Goal: Information Seeking & Learning: Check status

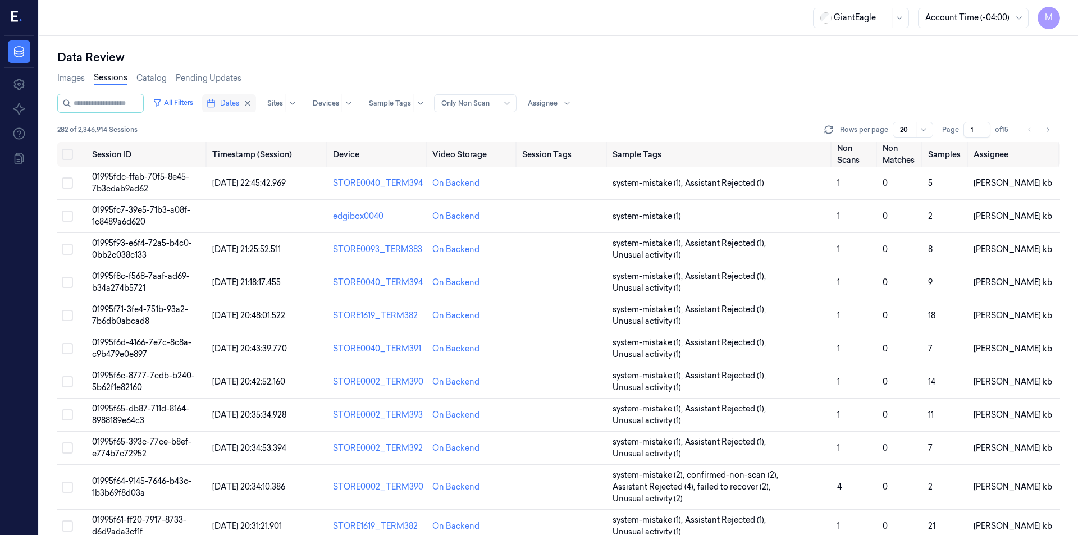
click at [256, 104] on button "Dates" at bounding box center [229, 103] width 54 height 18
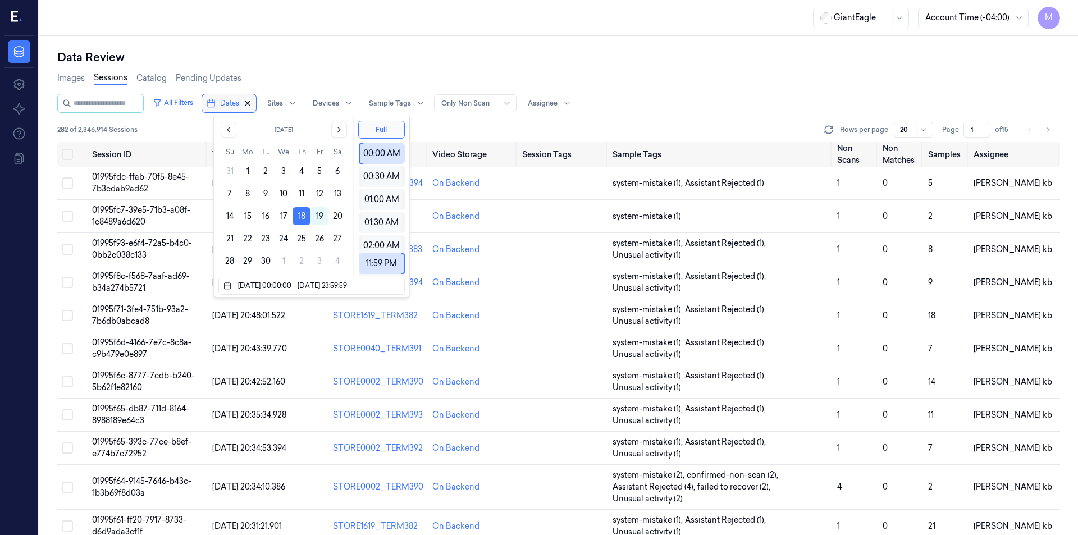
click at [252, 103] on icon "button" at bounding box center [248, 103] width 8 height 8
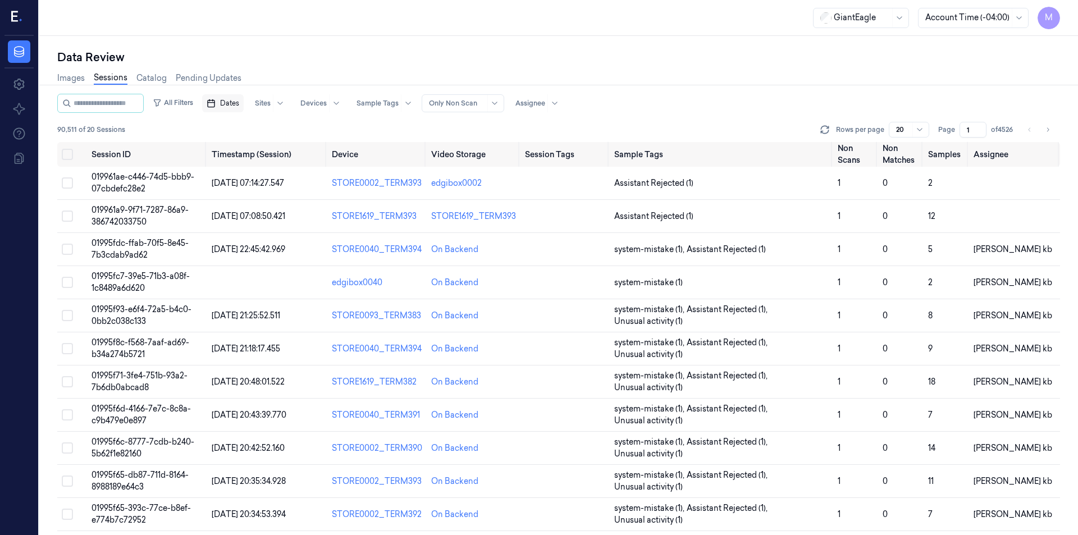
click at [311, 50] on div "Data Review" at bounding box center [558, 57] width 1003 height 16
click at [628, 70] on div "Images Sessions Catalog Pending Updates" at bounding box center [558, 79] width 1003 height 29
click at [584, 63] on div "Data Review" at bounding box center [558, 57] width 1003 height 16
click at [244, 109] on button "Dates" at bounding box center [223, 103] width 42 height 18
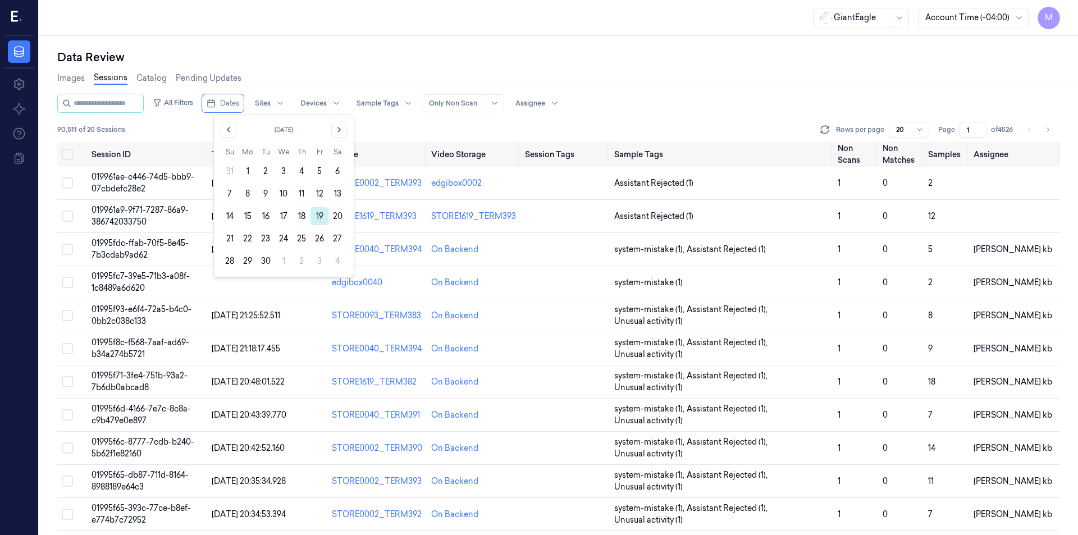
click at [323, 218] on button "19" at bounding box center [319, 216] width 18 height 18
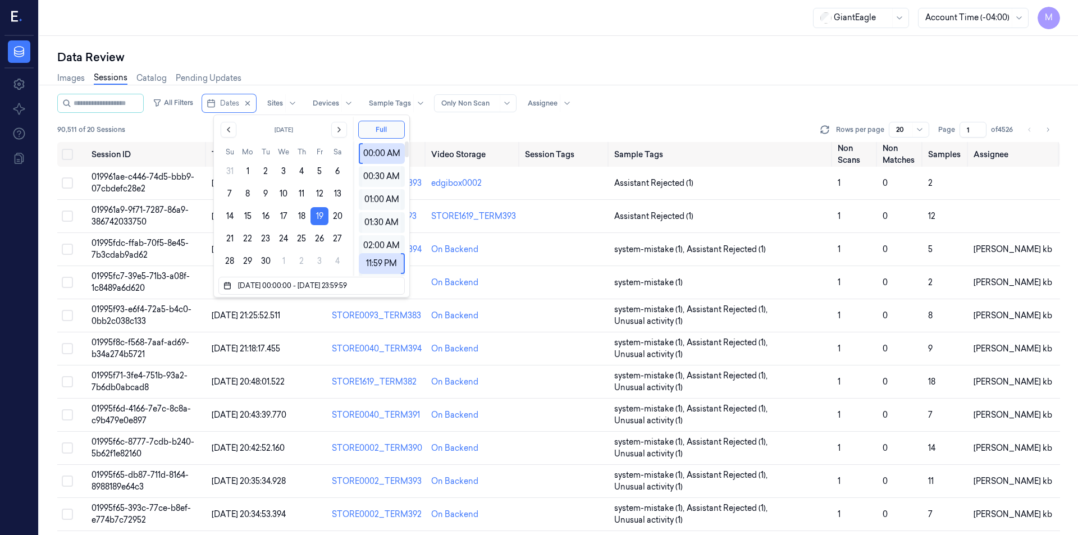
click at [399, 57] on div "Data Review" at bounding box center [558, 57] width 1003 height 16
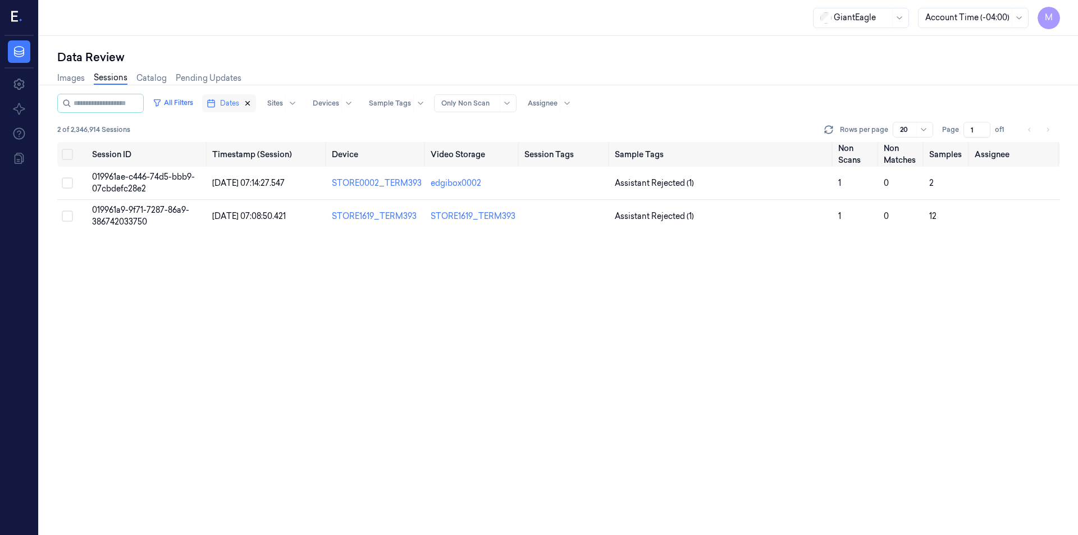
click at [252, 103] on icon "button" at bounding box center [248, 103] width 8 height 8
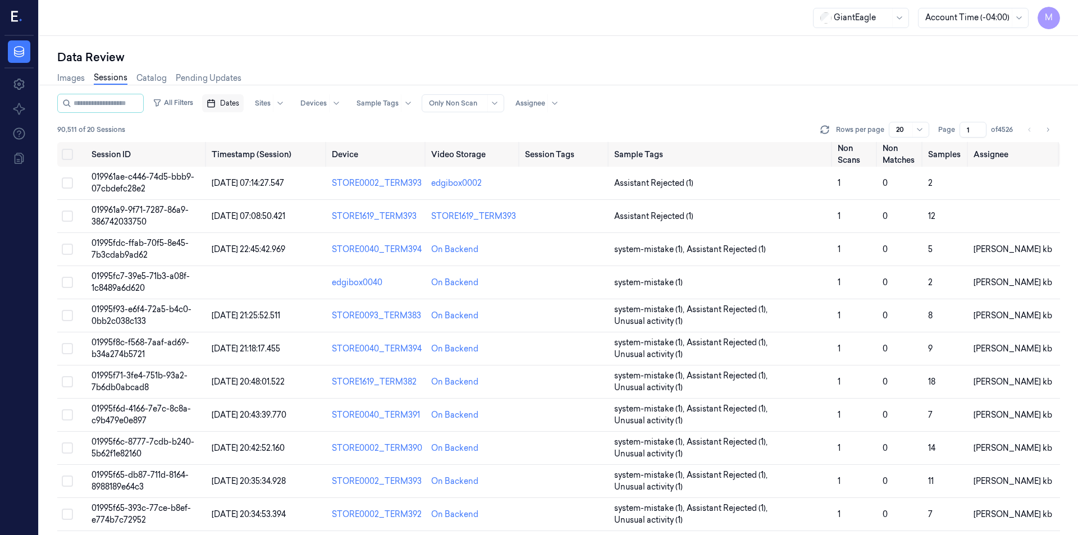
click at [239, 101] on span "Dates" at bounding box center [229, 103] width 19 height 10
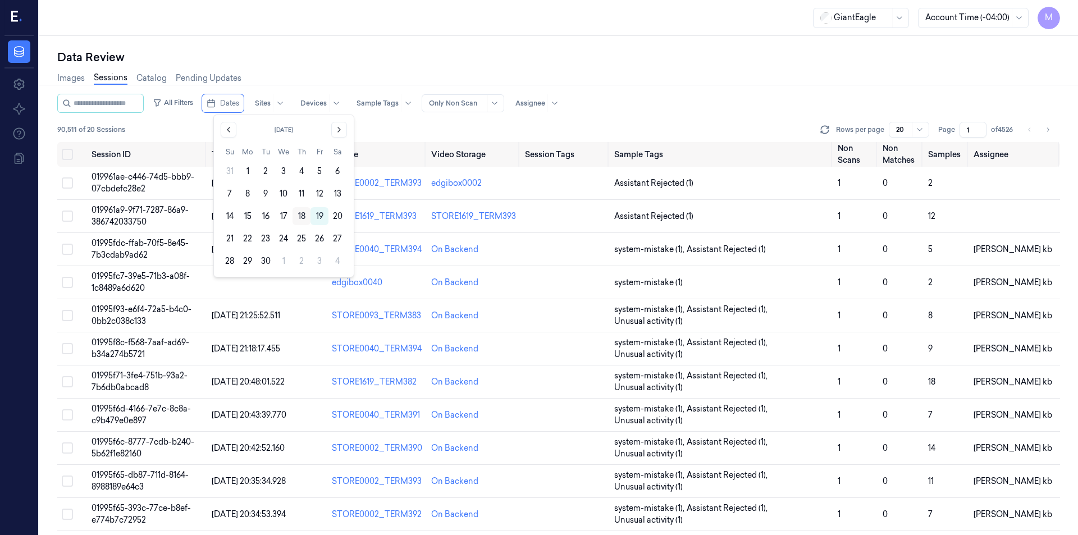
click at [302, 220] on button "18" at bounding box center [302, 216] width 18 height 18
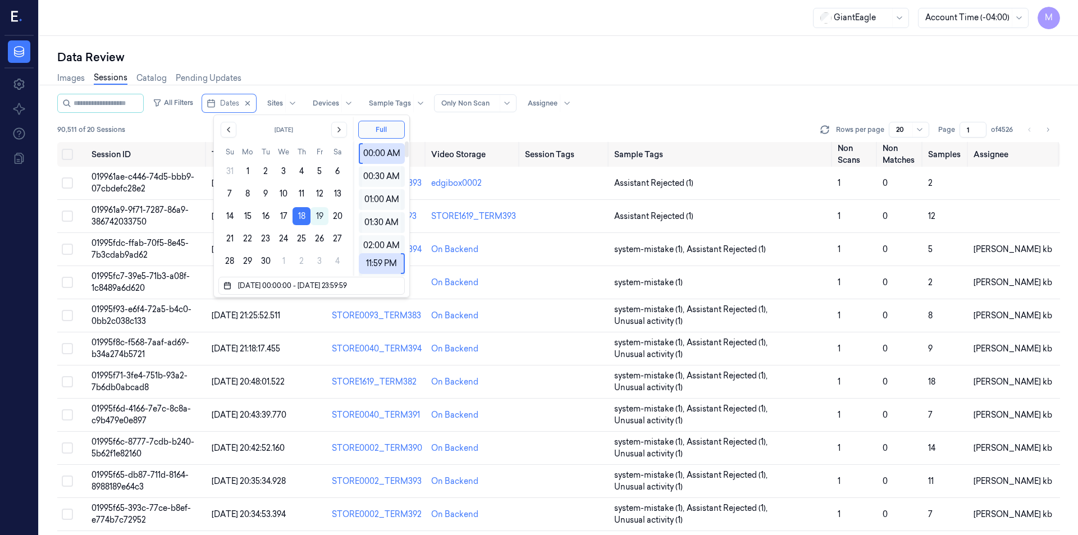
click at [367, 75] on div "Images Sessions Catalog Pending Updates" at bounding box center [558, 79] width 1003 height 29
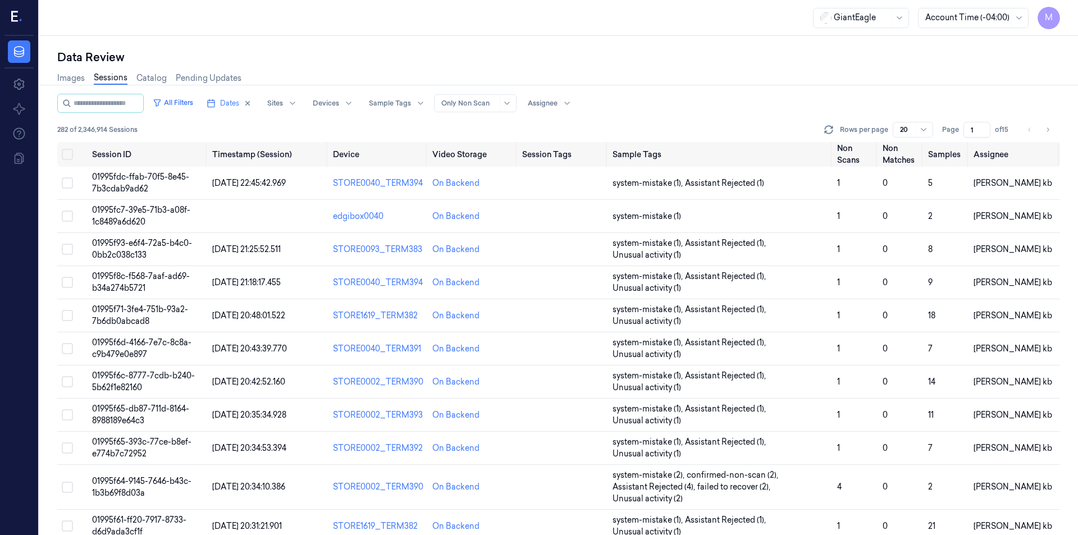
click at [978, 129] on input "1" at bounding box center [976, 130] width 27 height 16
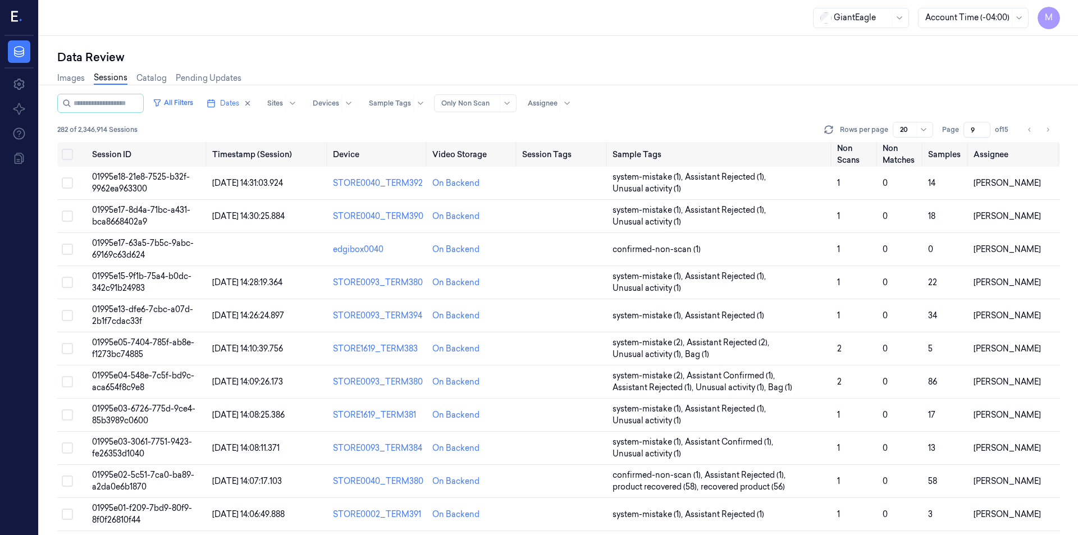
type input "9"
click at [789, 72] on div "Images Sessions Catalog Pending Updates" at bounding box center [558, 79] width 1003 height 29
click at [973, 130] on input "9" at bounding box center [976, 130] width 27 height 16
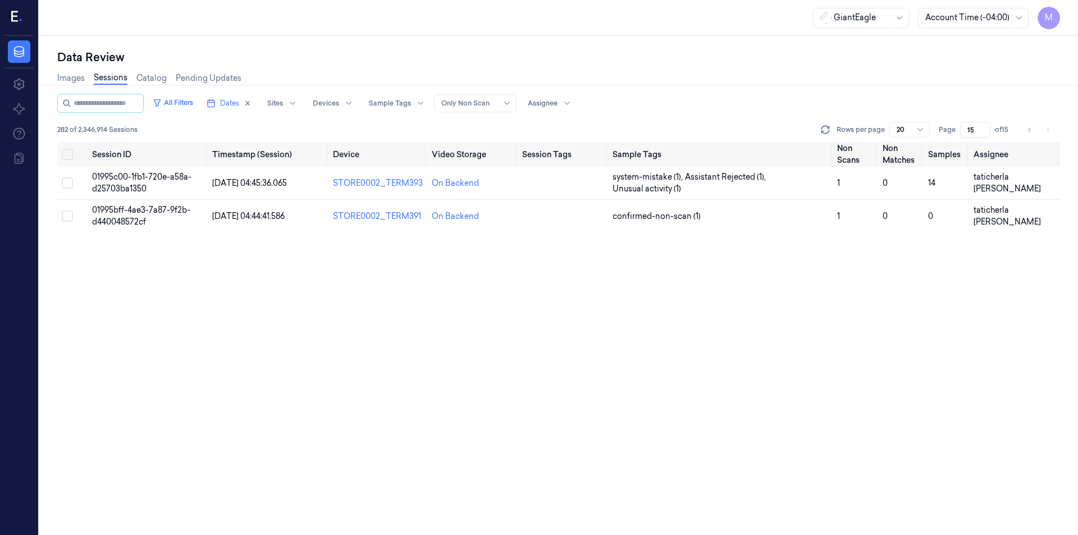
type input "1"
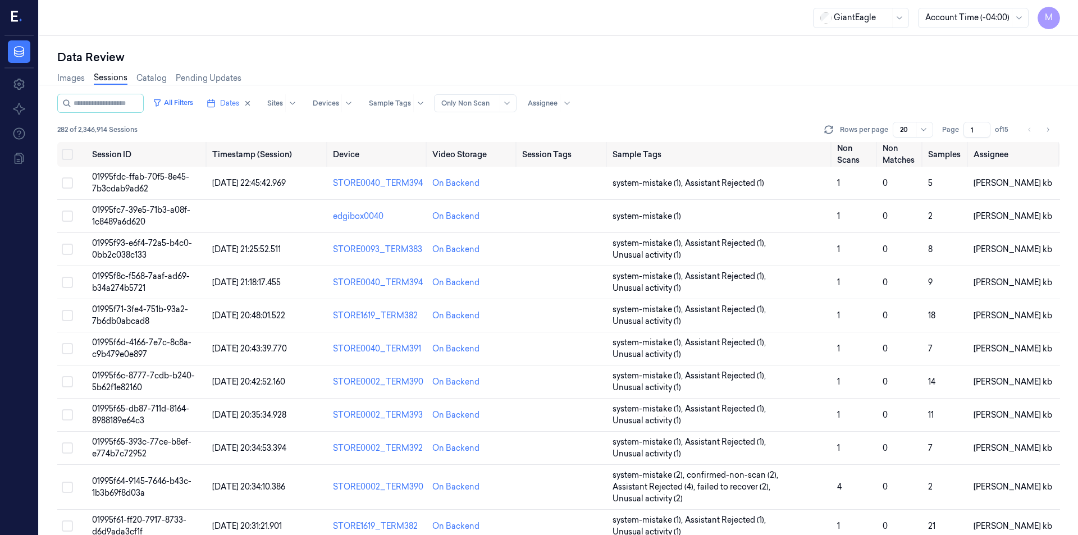
type input "1"
click at [949, 102] on div "All Filters Dates Sites Devices Sample Tags Alert Type Only Non Scan Assignee" at bounding box center [558, 103] width 1003 height 19
click at [137, 176] on span "01995fdc-ffab-70f5-8e45-7b3cdab9ad62" at bounding box center [140, 183] width 97 height 22
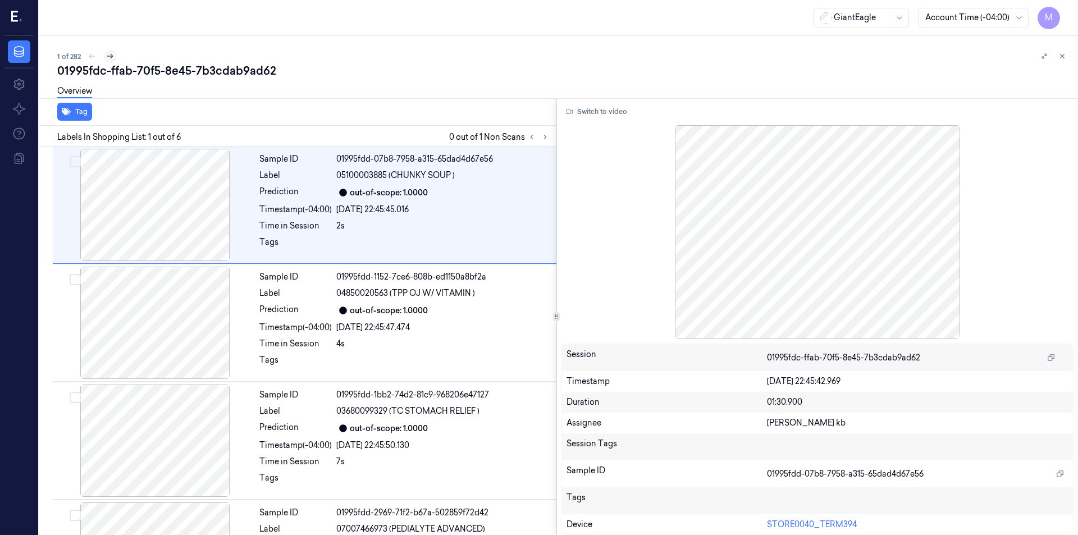
click at [111, 59] on icon at bounding box center [110, 56] width 8 height 8
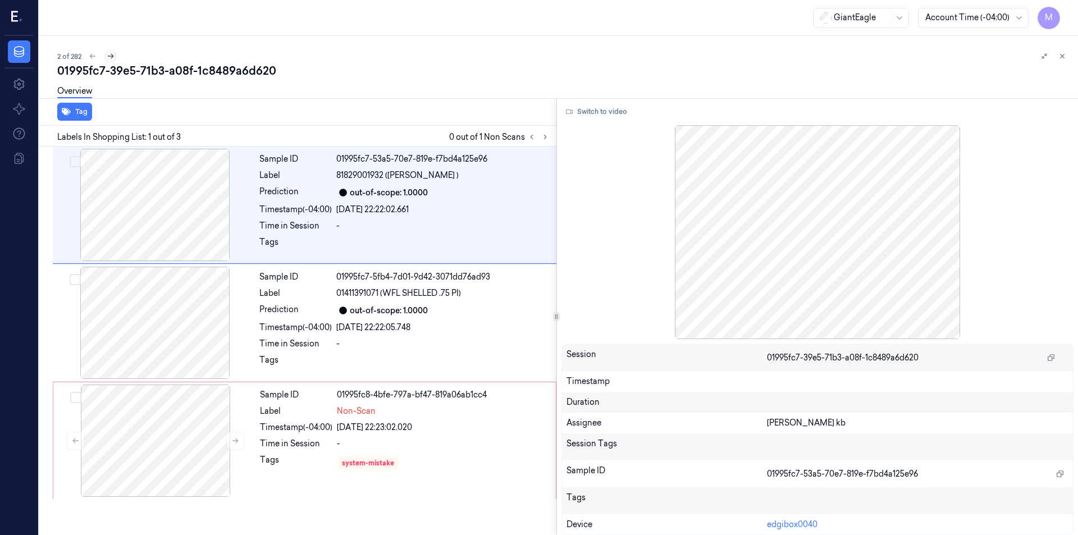
click at [111, 59] on icon at bounding box center [111, 56] width 8 height 8
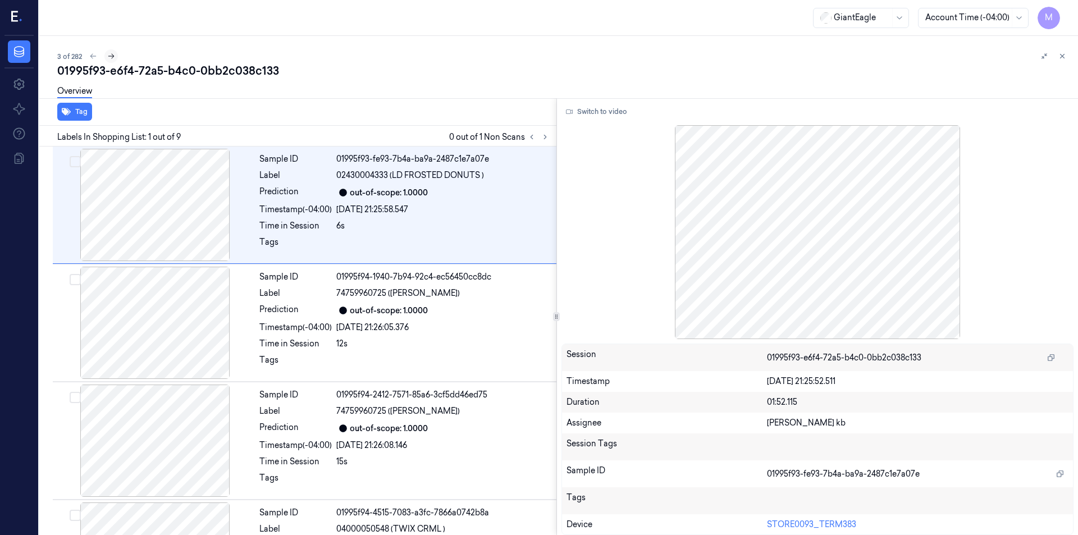
click at [111, 59] on icon at bounding box center [111, 56] width 8 height 8
click at [1063, 60] on button at bounding box center [1062, 55] width 13 height 13
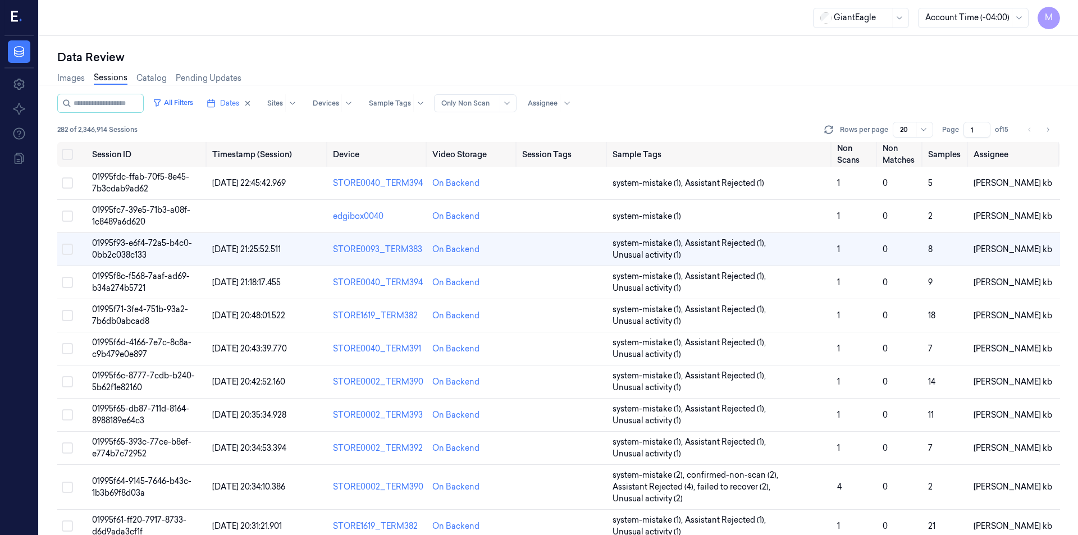
click at [618, 44] on div "Data Review Images Sessions Catalog Pending Updates All Filters Dates Sites Dev…" at bounding box center [558, 285] width 1039 height 499
click at [829, 99] on div "All Filters Dates Sites Devices Sample Tags Alert Type Only Non Scan Assignee" at bounding box center [558, 103] width 1003 height 19
click at [252, 103] on icon "button" at bounding box center [248, 103] width 8 height 8
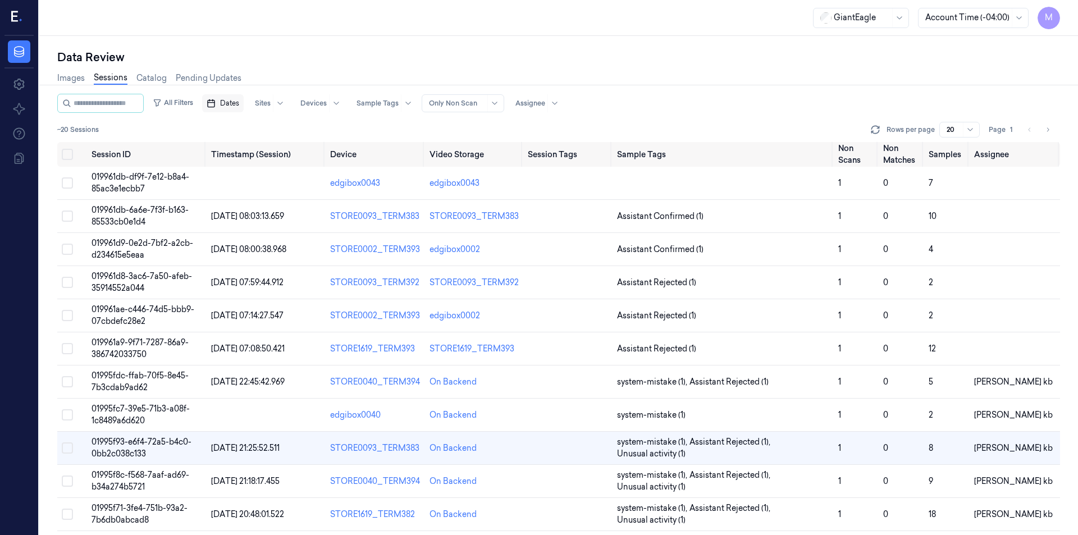
scroll to position [109, 0]
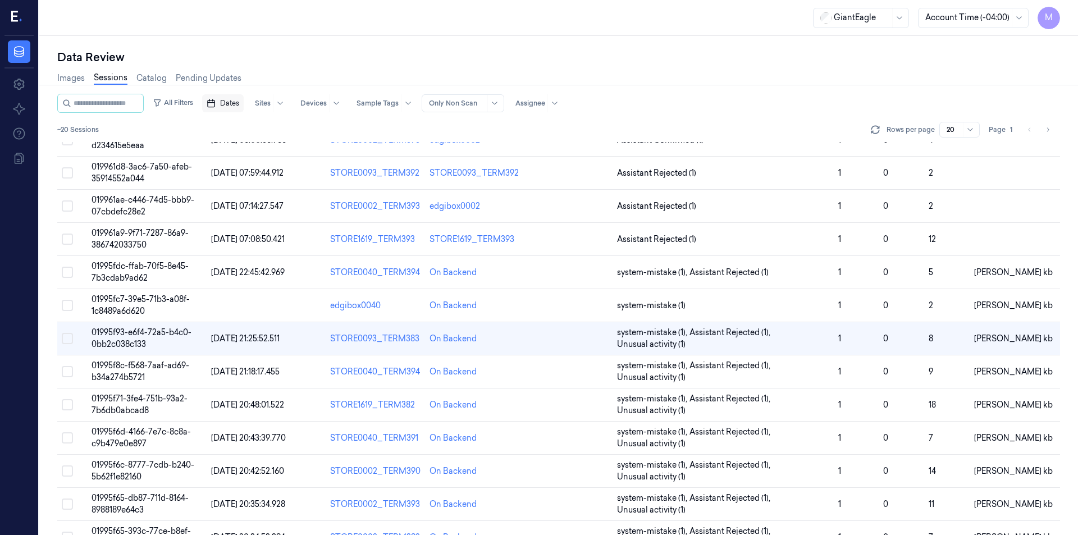
click at [239, 104] on span "Dates" at bounding box center [229, 103] width 19 height 10
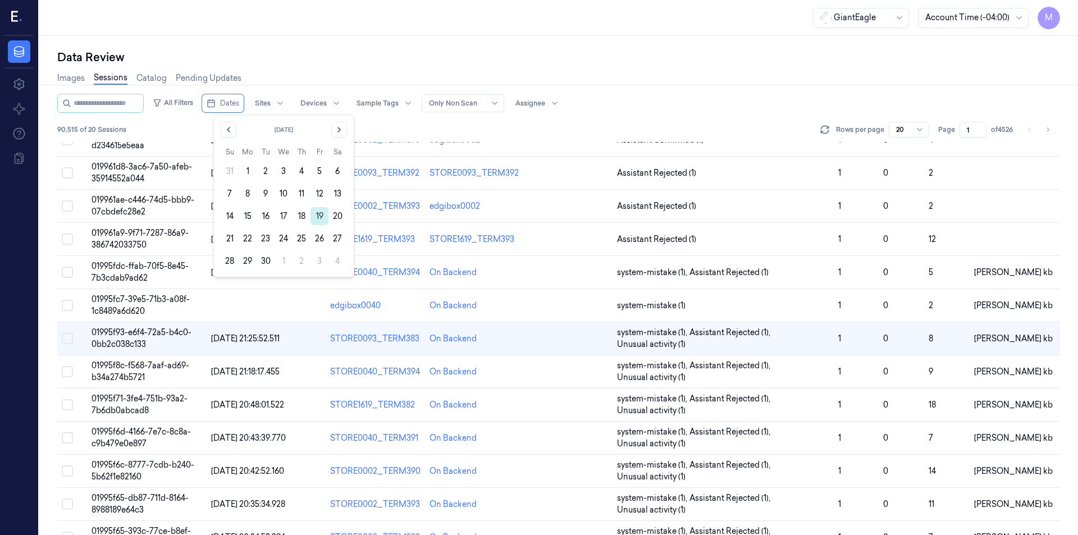
click at [320, 213] on button "19" at bounding box center [319, 216] width 18 height 18
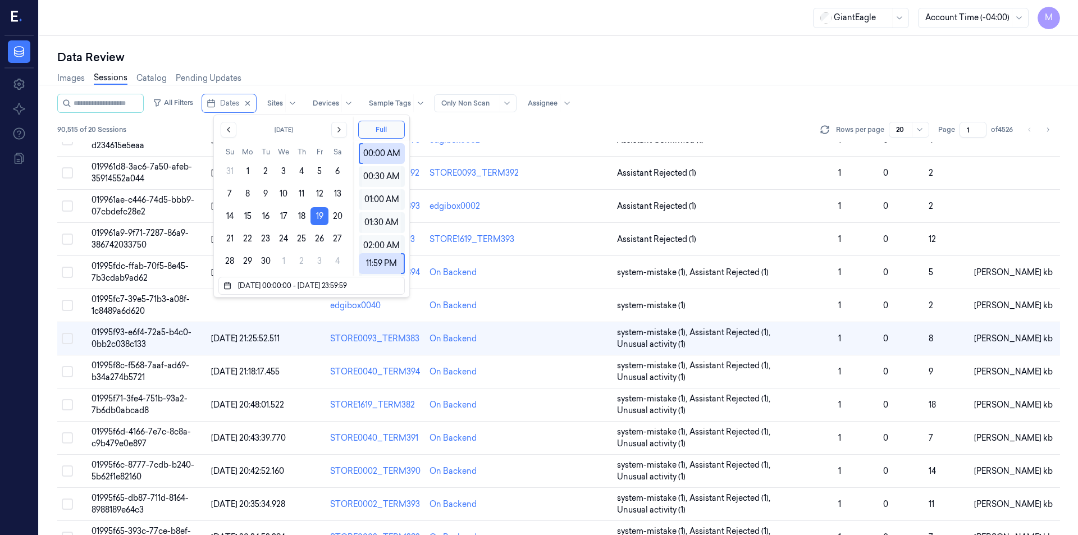
click at [367, 36] on div "Data Review Images Sessions Catalog Pending Updates All Filters Dates Sites Dev…" at bounding box center [558, 285] width 1039 height 499
